Goal: Navigation & Orientation: Find specific page/section

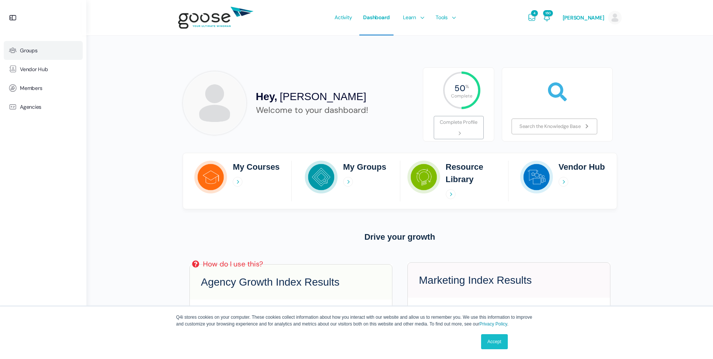
click at [30, 53] on span "Groups" at bounding box center [29, 50] width 18 height 6
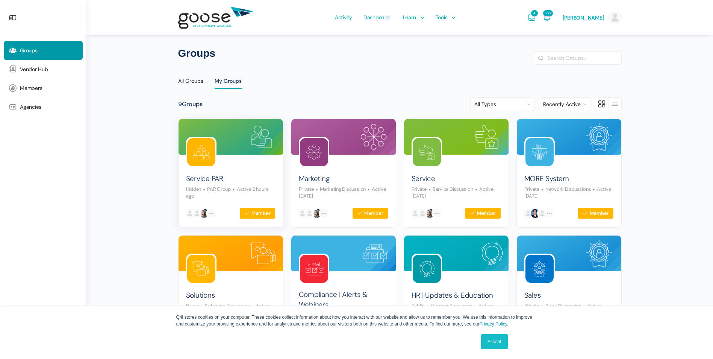
scroll to position [38, 0]
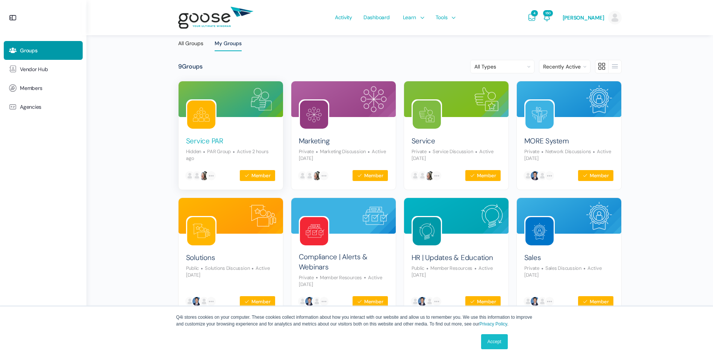
click at [218, 136] on link "Service PAR" at bounding box center [204, 141] width 37 height 10
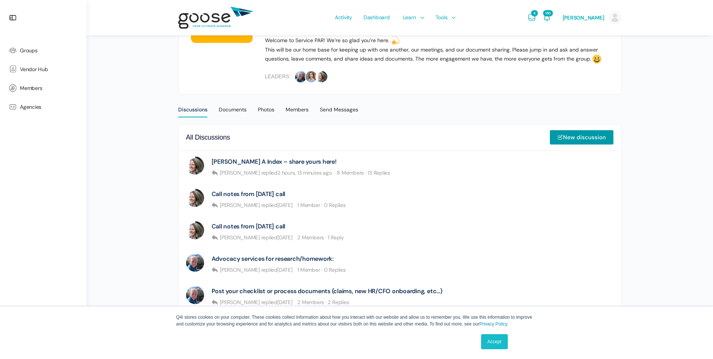
scroll to position [150, 0]
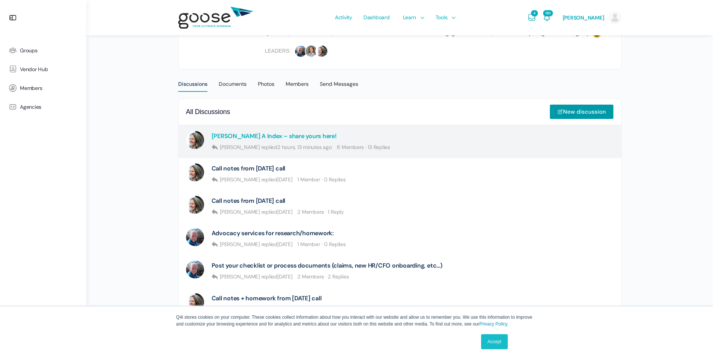
click at [238, 135] on link "[PERSON_NAME] A Index – share yours here!" at bounding box center [274, 135] width 125 height 7
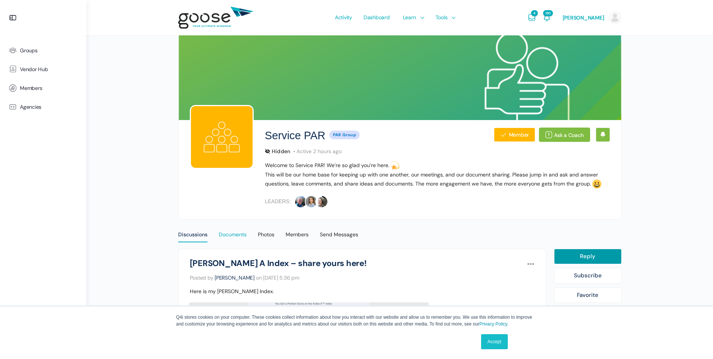
click at [237, 235] on div "Documents" at bounding box center [233, 236] width 28 height 11
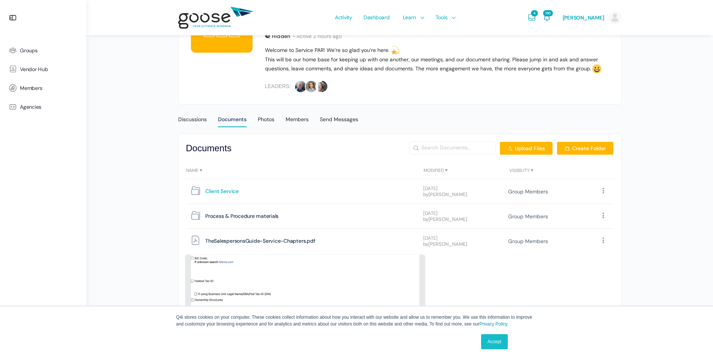
scroll to position [122, 0]
